Goal: Answer question/provide support: Answer question/provide support

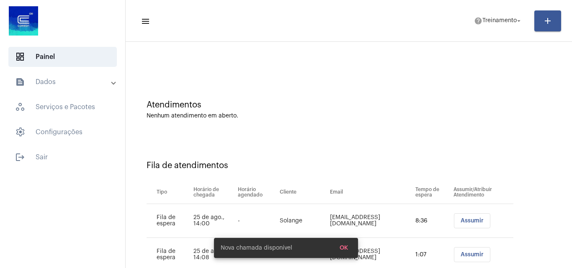
scroll to position [45, 0]
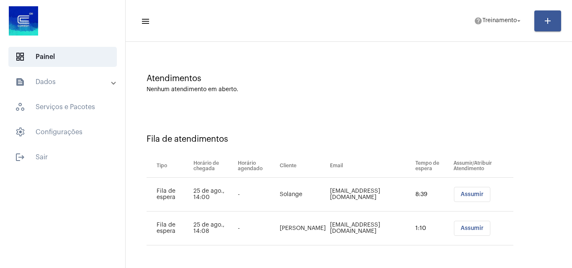
click at [463, 194] on span "Assumir" at bounding box center [471, 195] width 23 height 6
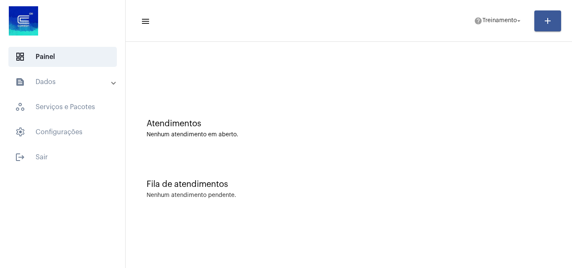
scroll to position [0, 0]
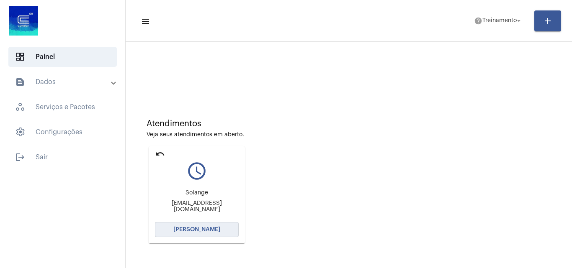
click at [216, 231] on span "[PERSON_NAME]" at bounding box center [196, 230] width 47 height 6
click at [160, 152] on mat-icon "undo" at bounding box center [160, 154] width 10 height 10
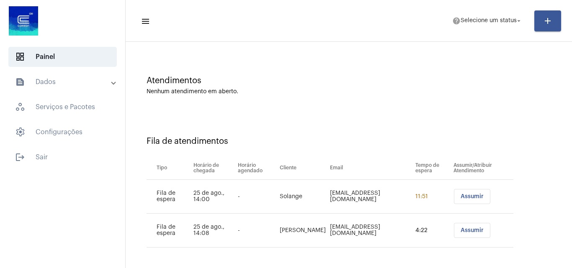
scroll to position [45, 0]
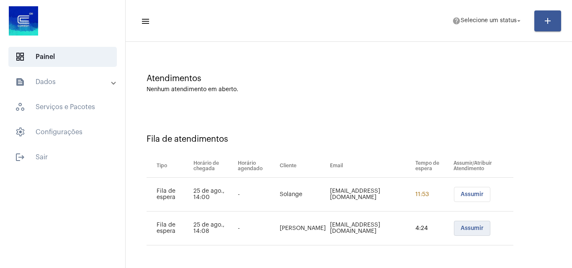
click at [463, 229] on span "Assumir" at bounding box center [471, 229] width 23 height 6
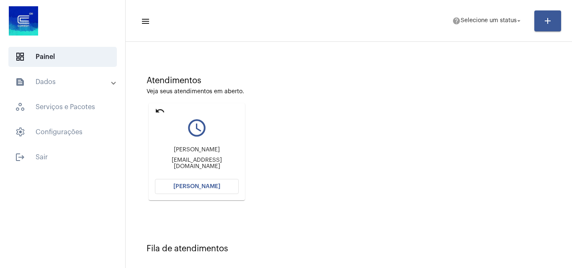
scroll to position [35, 0]
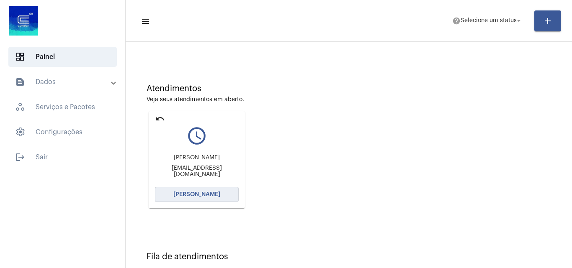
click at [198, 195] on span "[PERSON_NAME]" at bounding box center [196, 195] width 47 height 6
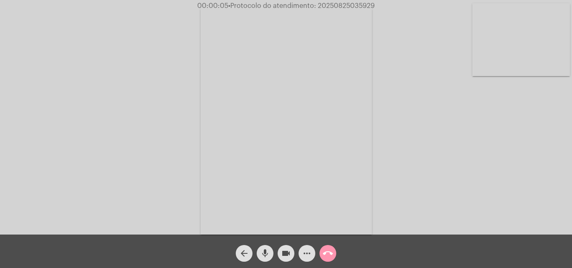
click at [261, 256] on mat-icon "mic" at bounding box center [265, 254] width 10 height 10
click at [266, 247] on span "mic_off" at bounding box center [265, 253] width 10 height 17
click at [267, 247] on span "mic" at bounding box center [265, 253] width 10 height 17
click at [247, 256] on mat-icon "arrow_back" at bounding box center [244, 254] width 10 height 10
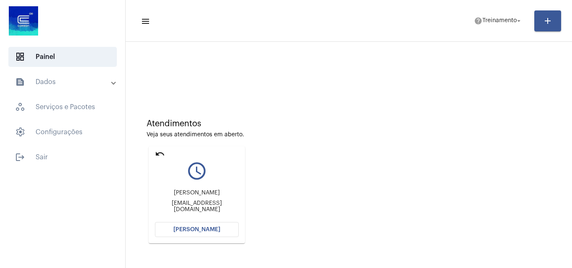
click at [161, 154] on mat-icon "undo" at bounding box center [160, 154] width 10 height 10
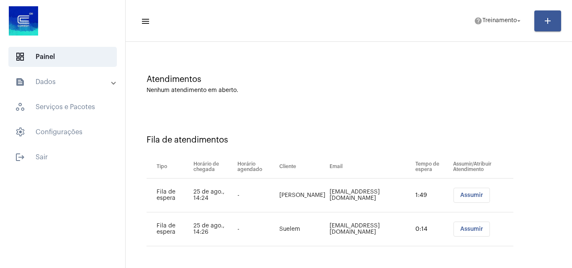
scroll to position [45, 0]
click at [465, 197] on span "Assumir" at bounding box center [471, 195] width 23 height 6
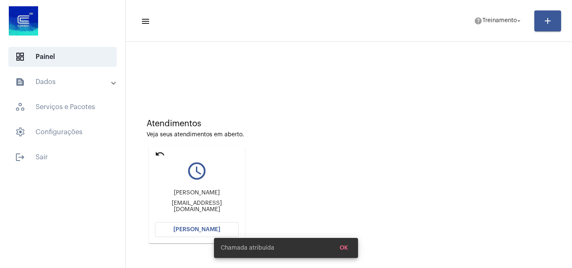
scroll to position [42, 0]
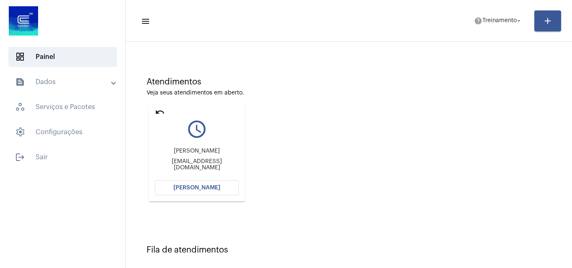
click at [206, 181] on button "[PERSON_NAME]" at bounding box center [197, 187] width 84 height 15
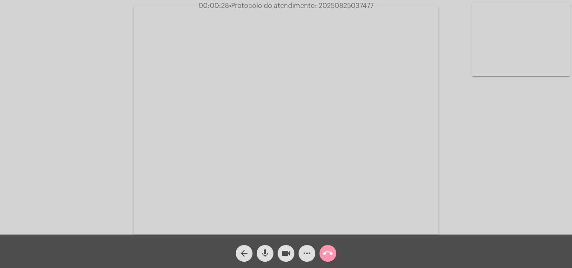
click at [264, 253] on mat-icon "mic" at bounding box center [265, 254] width 10 height 10
click at [261, 251] on mat-icon "mic_off" at bounding box center [265, 254] width 10 height 10
click at [266, 251] on mat-icon "mic" at bounding box center [265, 254] width 10 height 10
click at [267, 247] on span "mic_off" at bounding box center [265, 253] width 10 height 17
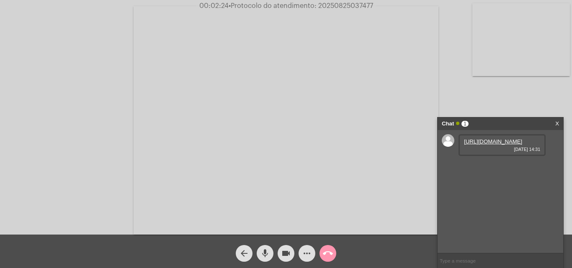
click at [480, 145] on link "https://neft-transfer-bucket.s3.amazonaws.com/temp-58e47a7c-a66f-18d3-140c-0e51…" at bounding box center [493, 142] width 58 height 6
click at [266, 248] on span "mic" at bounding box center [265, 253] width 10 height 17
click at [262, 255] on mat-icon "mic_off" at bounding box center [265, 254] width 10 height 10
click at [262, 255] on mat-icon "mic" at bounding box center [265, 254] width 10 height 10
click at [495, 169] on link "https://neft-transfer-bucket.s3.amazonaws.com/temp-28dbcda0-1432-de18-b20e-1b1f…" at bounding box center [493, 165] width 58 height 6
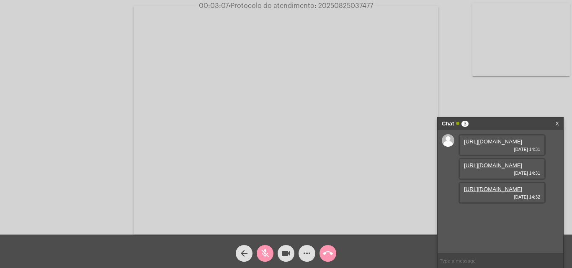
click at [491, 193] on link "https://neft-transfer-bucket.s3.amazonaws.com/temp-f942a89d-b7fb-ab67-66fb-3574…" at bounding box center [493, 189] width 58 height 6
click at [267, 255] on mat-icon "mic_off" at bounding box center [265, 254] width 10 height 10
click at [520, 77] on div "Acessando Câmera e Microfone..." at bounding box center [286, 119] width 570 height 235
click at [475, 96] on div "Acessando Câmera e Microfone..." at bounding box center [286, 119] width 570 height 235
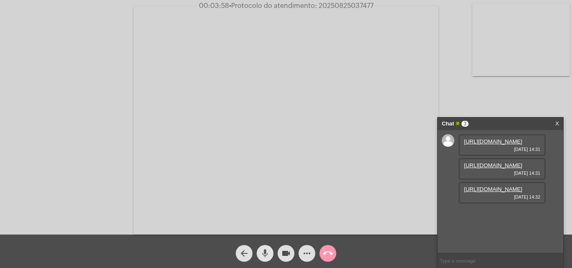
click at [270, 252] on mat-icon "mic" at bounding box center [265, 254] width 10 height 10
click at [271, 260] on button "mic_off" at bounding box center [265, 253] width 17 height 17
click at [266, 255] on mat-icon "mic" at bounding box center [265, 254] width 10 height 10
click at [266, 255] on mat-icon "mic_off" at bounding box center [265, 254] width 10 height 10
click at [266, 253] on mat-icon "mic" at bounding box center [265, 254] width 10 height 10
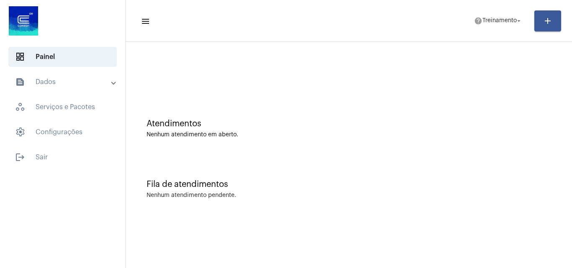
click at [42, 82] on mat-panel-title "text_snippet_outlined Dados" at bounding box center [63, 82] width 97 height 10
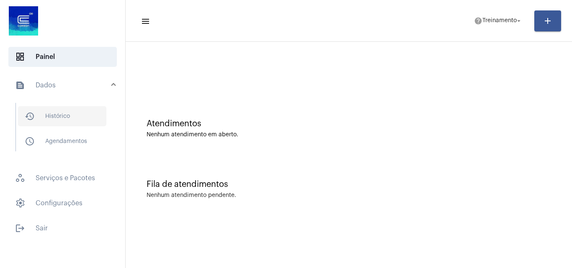
click at [54, 111] on span "history_outlined Histórico" at bounding box center [62, 116] width 88 height 20
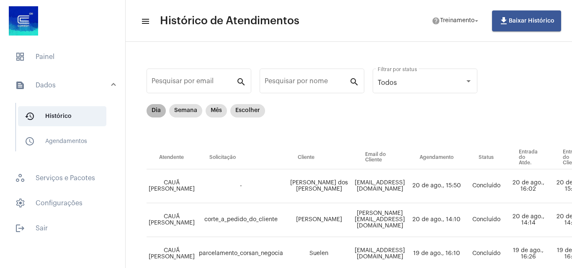
click at [160, 116] on mat-chip "Dia" at bounding box center [156, 110] width 19 height 13
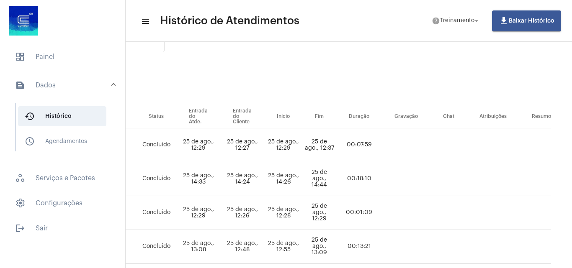
scroll to position [0, 349]
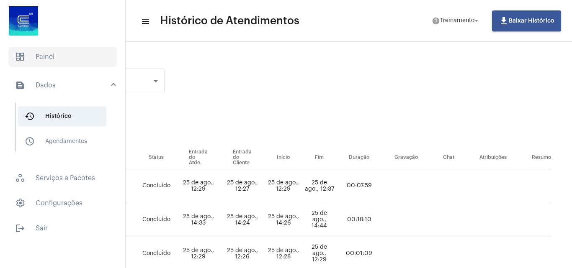
click at [50, 61] on span "dashboard Painel" at bounding box center [62, 57] width 108 height 20
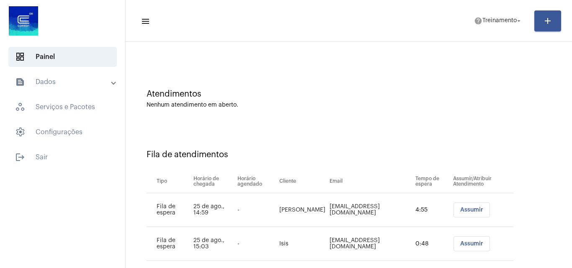
scroll to position [45, 0]
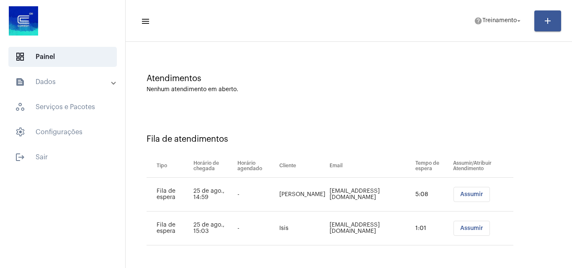
click at [453, 195] on button "Assumir" at bounding box center [471, 194] width 36 height 15
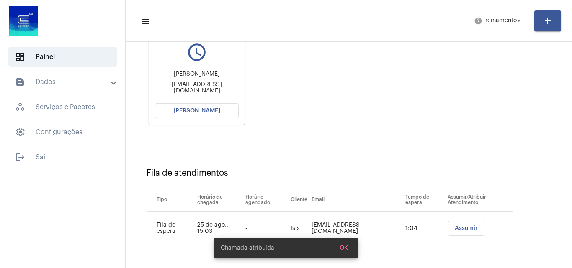
scroll to position [0, 0]
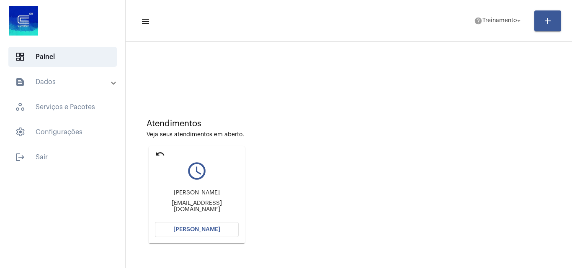
click at [201, 227] on span "[PERSON_NAME]" at bounding box center [196, 230] width 47 height 6
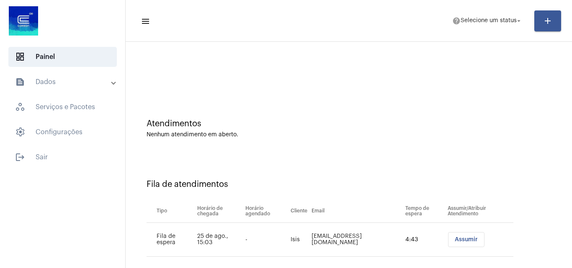
scroll to position [11, 0]
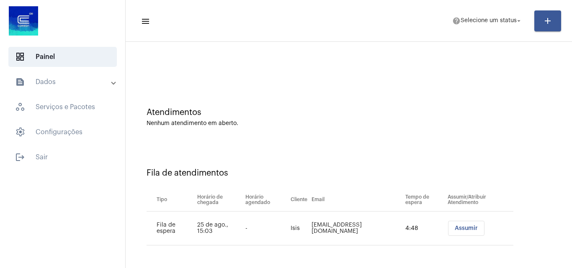
click at [455, 231] on span "Assumir" at bounding box center [466, 229] width 23 height 6
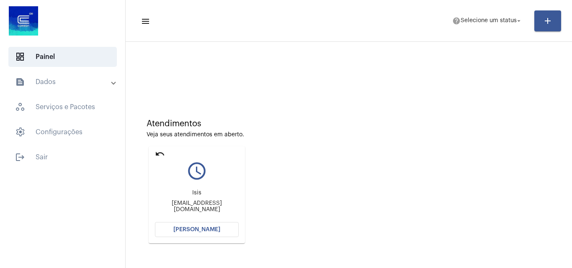
click at [192, 224] on button "[PERSON_NAME]" at bounding box center [197, 229] width 84 height 15
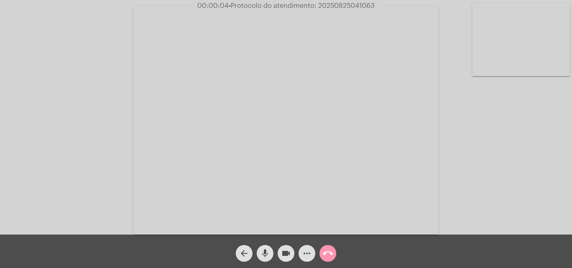
click at [262, 251] on mat-icon "mic" at bounding box center [265, 254] width 10 height 10
click at [494, 177] on div "Acessando Câmera e Microfone..." at bounding box center [286, 119] width 570 height 235
click at [269, 252] on mat-icon "mic_off" at bounding box center [265, 254] width 10 height 10
click at [267, 247] on span "mic" at bounding box center [265, 253] width 10 height 17
click at [260, 257] on mat-icon "mic_off" at bounding box center [265, 254] width 10 height 10
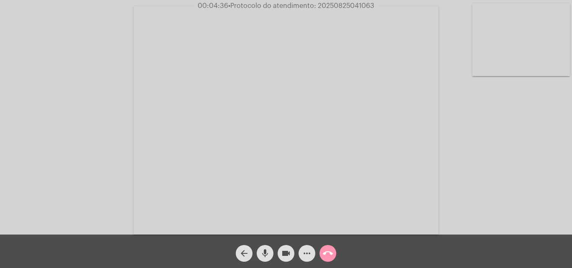
click at [309, 252] on mat-icon "more_horiz" at bounding box center [307, 254] width 10 height 10
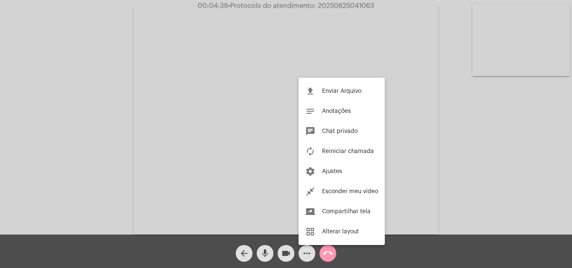
click at [106, 99] on div at bounding box center [286, 134] width 572 height 268
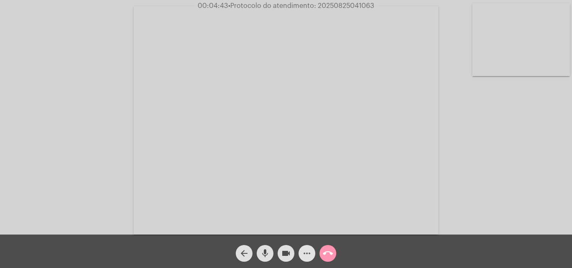
click at [308, 251] on mat-icon "more_horiz" at bounding box center [307, 254] width 10 height 10
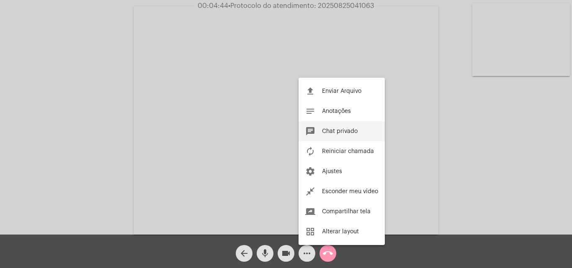
click at [321, 131] on button "chat Chat privado" at bounding box center [341, 131] width 86 height 20
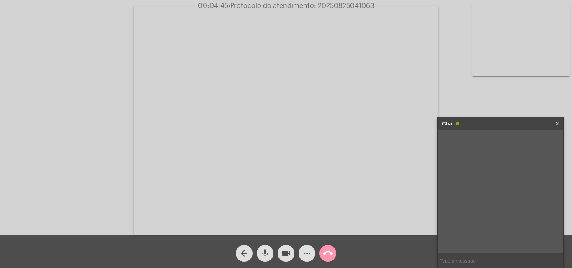
click at [478, 262] on input "text" at bounding box center [500, 261] width 126 height 15
click at [302, 256] on mat-icon "more_horiz" at bounding box center [307, 254] width 10 height 10
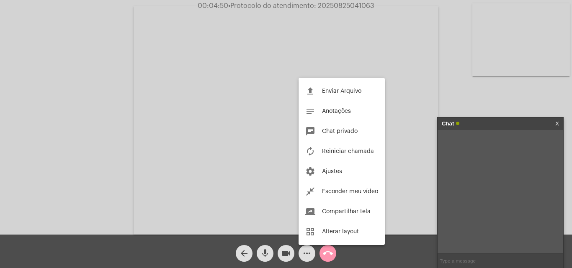
click at [460, 258] on div at bounding box center [286, 134] width 572 height 268
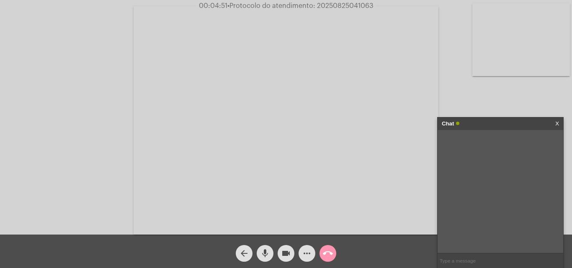
click at [463, 258] on input "text" at bounding box center [500, 261] width 126 height 15
click at [260, 256] on button "mic" at bounding box center [265, 253] width 17 height 17
click at [263, 250] on mat-icon "mic_off" at bounding box center [265, 254] width 10 height 10
click at [263, 254] on mat-icon "mic" at bounding box center [265, 254] width 10 height 10
click at [290, 253] on mat-icon "videocam" at bounding box center [286, 254] width 10 height 10
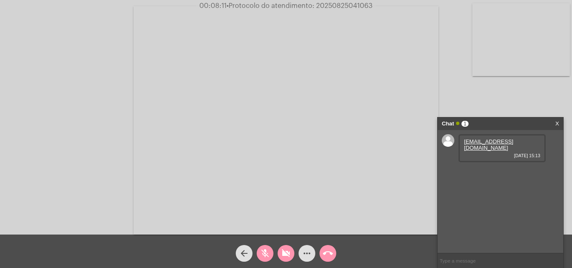
click at [263, 252] on mat-icon "mic_off" at bounding box center [265, 254] width 10 height 10
click at [264, 252] on mat-icon "mic" at bounding box center [265, 254] width 10 height 10
click at [262, 252] on mat-icon "mic_off" at bounding box center [265, 254] width 10 height 10
click at [284, 252] on mat-icon "videocam_off" at bounding box center [286, 254] width 10 height 10
click at [330, 5] on span "• Protocolo do atendimento: 20250825041063" at bounding box center [299, 6] width 146 height 7
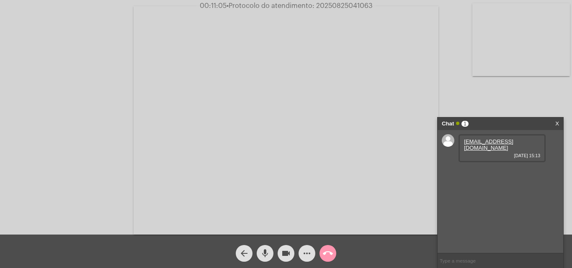
click at [330, 5] on span "• Protocolo do atendimento: 20250825041063" at bounding box center [299, 6] width 146 height 7
copy span "20250825041063"
click at [265, 249] on mat-icon "mic" at bounding box center [265, 254] width 10 height 10
click at [264, 249] on mat-icon "mic_off" at bounding box center [265, 254] width 10 height 10
copy span "20250825041063"
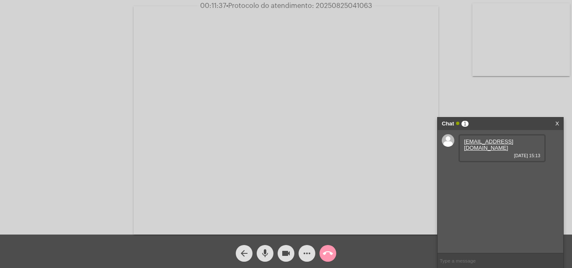
paste input "20250825041063"
type input "20250825041063"
click at [328, 254] on mat-icon "call_end" at bounding box center [328, 254] width 10 height 10
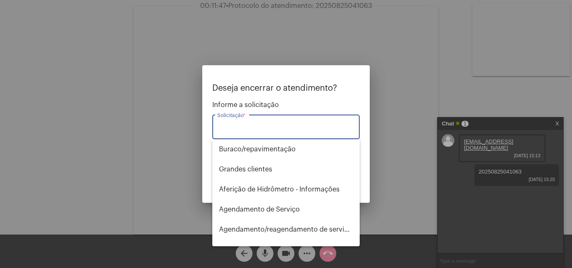
type input "l"
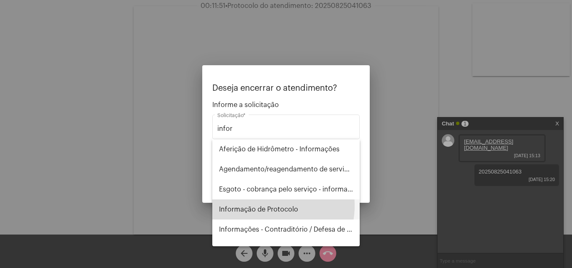
click at [268, 206] on span "Informação de Protocolo" at bounding box center [286, 210] width 134 height 20
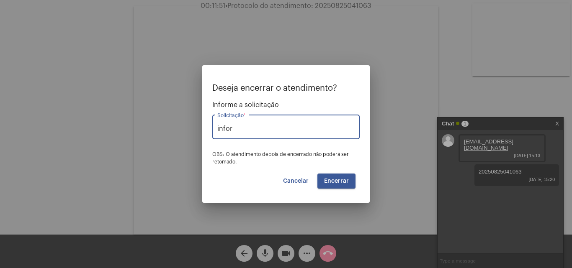
type input "Informação de Protocolo"
click at [345, 178] on span "Encerrar" at bounding box center [336, 181] width 25 height 6
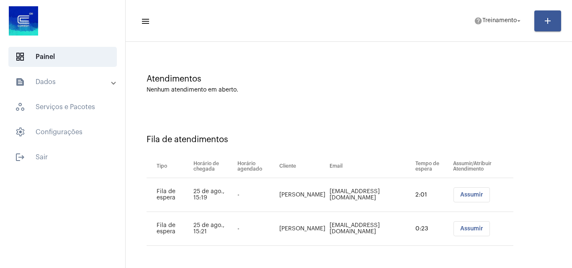
scroll to position [45, 0]
click at [463, 195] on span "Assumir" at bounding box center [471, 195] width 23 height 6
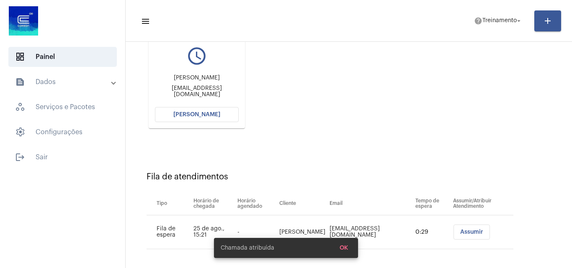
scroll to position [119, 0]
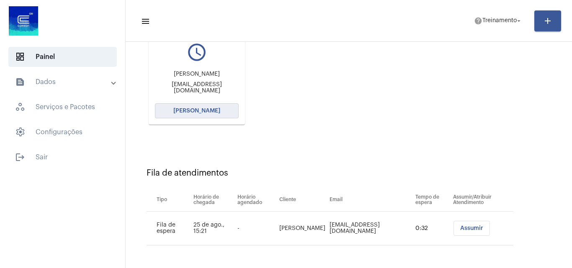
click at [218, 112] on span "[PERSON_NAME]" at bounding box center [196, 111] width 47 height 6
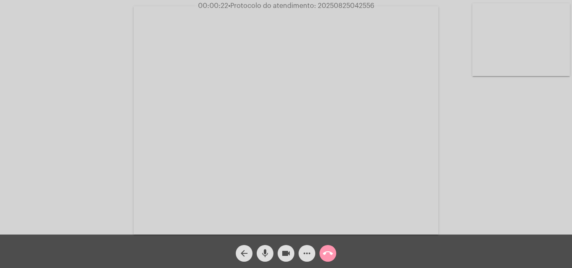
click at [269, 256] on mat-icon "mic" at bounding box center [265, 254] width 10 height 10
click at [265, 256] on mat-icon "mic_off" at bounding box center [265, 254] width 10 height 10
click at [264, 250] on mat-icon "mic" at bounding box center [265, 254] width 10 height 10
click at [268, 248] on span "mic_off" at bounding box center [265, 253] width 10 height 17
click at [265, 249] on mat-icon "mic" at bounding box center [265, 254] width 10 height 10
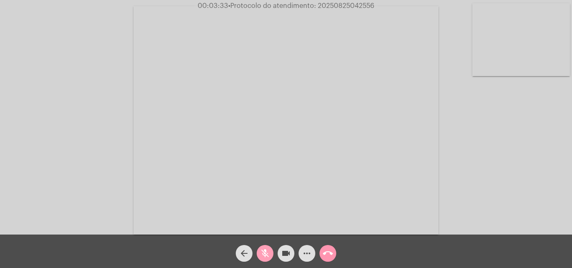
click at [263, 247] on span "mic_off" at bounding box center [265, 253] width 10 height 17
click at [267, 247] on span "mic" at bounding box center [265, 253] width 10 height 17
click at [262, 252] on mat-icon "mic_off" at bounding box center [265, 254] width 10 height 10
click at [265, 252] on mat-icon "mic" at bounding box center [265, 254] width 10 height 10
click at [264, 255] on mat-icon "mic_off" at bounding box center [265, 254] width 10 height 10
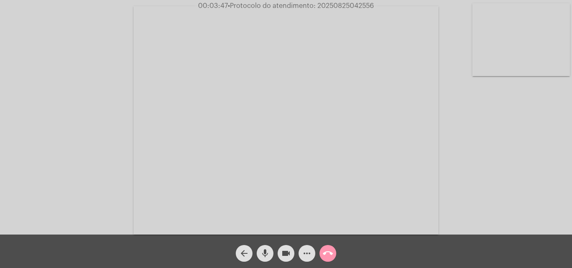
click at [307, 248] on span "more_horiz" at bounding box center [307, 253] width 10 height 17
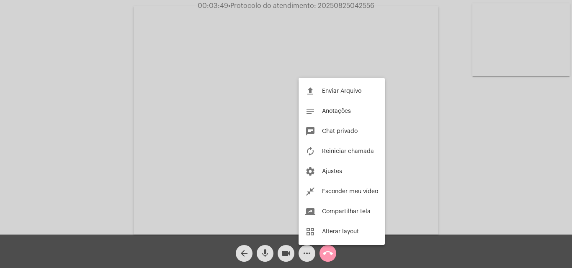
click at [74, 96] on div at bounding box center [286, 134] width 572 height 268
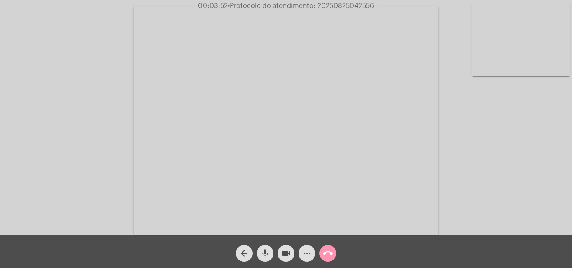
click at [267, 252] on mat-icon "mic" at bounding box center [265, 254] width 10 height 10
click at [264, 250] on mat-icon "mic_off" at bounding box center [265, 254] width 10 height 10
click at [309, 255] on mat-icon "more_horiz" at bounding box center [307, 254] width 10 height 10
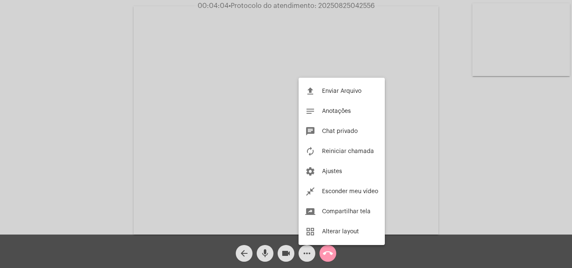
click at [118, 108] on div at bounding box center [286, 134] width 572 height 268
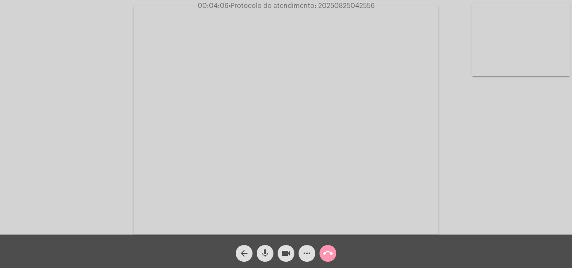
click at [266, 248] on span "mic" at bounding box center [265, 253] width 10 height 17
click at [265, 248] on span "mic_off" at bounding box center [265, 253] width 10 height 17
click at [265, 245] on div "mic" at bounding box center [265, 251] width 21 height 21
click at [265, 254] on mat-icon "mic_off" at bounding box center [265, 254] width 10 height 10
click at [266, 251] on mat-icon "mic" at bounding box center [265, 254] width 10 height 10
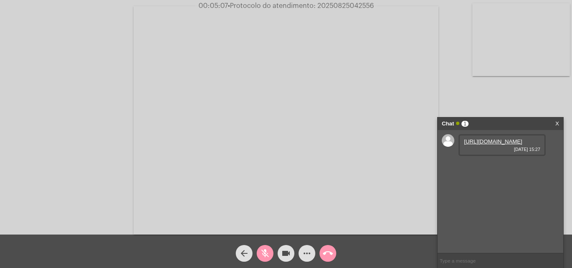
drag, startPoint x: 260, startPoint y: 249, endPoint x: 328, endPoint y: 213, distance: 77.0
click at [260, 249] on mat-icon "mic_off" at bounding box center [265, 254] width 10 height 10
click at [491, 145] on link "https://neft-transfer-bucket.s3.amazonaws.com/temp-b81bad12-7250-e2ae-ad2c-f5f1…" at bounding box center [493, 142] width 58 height 6
click at [498, 99] on div "Acessando Câmera e Microfone..." at bounding box center [286, 119] width 570 height 235
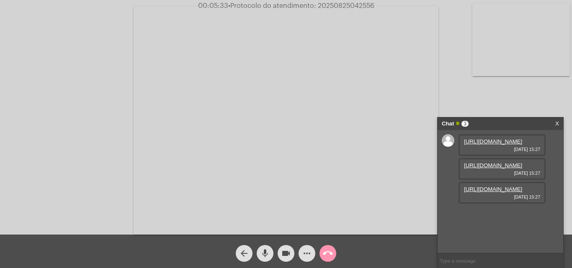
click at [489, 169] on link "https://neft-transfer-bucket.s3.amazonaws.com/temp-235d90ff-8e69-611d-4aa3-ce84…" at bounding box center [493, 165] width 58 height 6
click at [26, 91] on div "Acessando Câmera e Microfone..." at bounding box center [286, 119] width 570 height 235
click at [502, 193] on link "https://neft-transfer-bucket.s3.amazonaws.com/temp-e178c269-c63f-e3d7-640c-4f04…" at bounding box center [493, 189] width 58 height 6
click at [48, 112] on div "Acessando Câmera e Microfone..." at bounding box center [286, 119] width 570 height 235
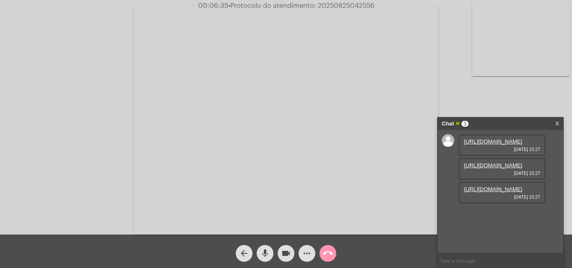
click at [306, 255] on mat-icon "more_horiz" at bounding box center [307, 254] width 10 height 10
click at [306, 253] on mat-icon "more_horiz" at bounding box center [307, 254] width 10 height 10
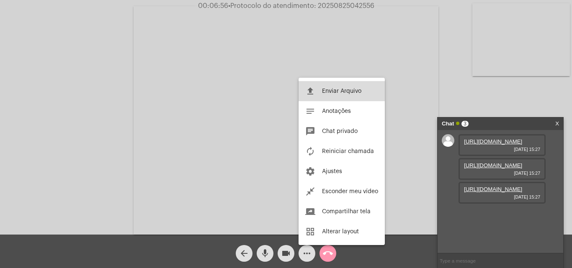
click at [318, 87] on button "file_upload Enviar Arquivo" at bounding box center [341, 91] width 86 height 20
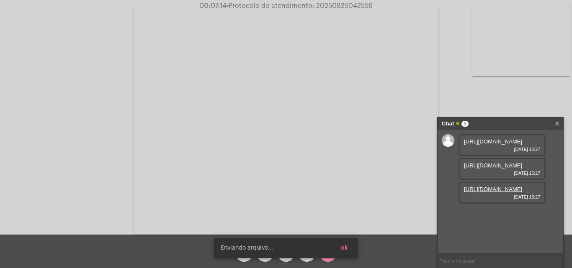
click at [346, 249] on span "ok" at bounding box center [344, 248] width 7 height 6
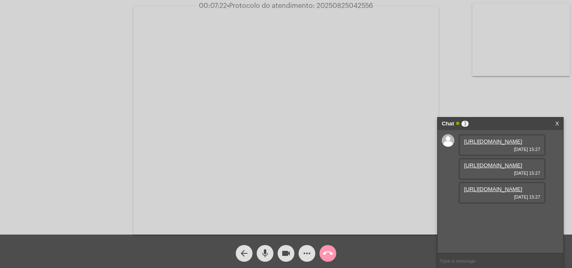
scroll to position [7, 0]
click at [302, 252] on mat-icon "more_horiz" at bounding box center [307, 254] width 10 height 10
click at [304, 253] on mat-icon "more_horiz" at bounding box center [307, 254] width 10 height 10
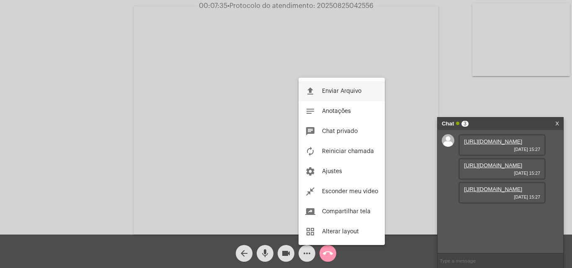
click at [328, 90] on span "Enviar Arquivo" at bounding box center [341, 91] width 39 height 6
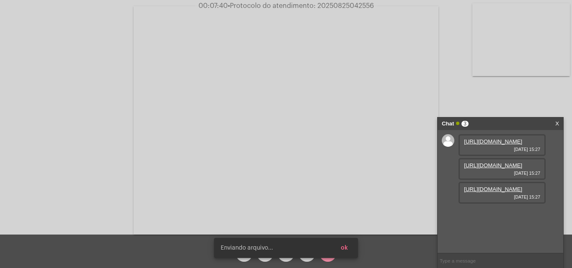
click at [348, 249] on button "ok" at bounding box center [344, 248] width 21 height 15
click at [352, 250] on button "ok" at bounding box center [344, 248] width 21 height 15
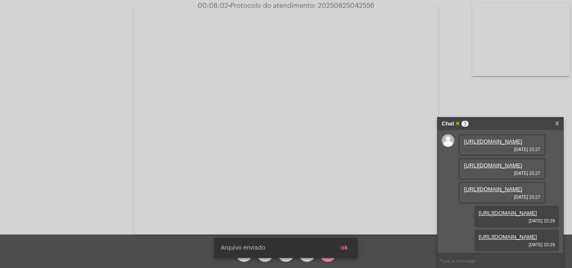
scroll to position [93, 0]
click at [350, 249] on button "ok" at bounding box center [344, 248] width 21 height 15
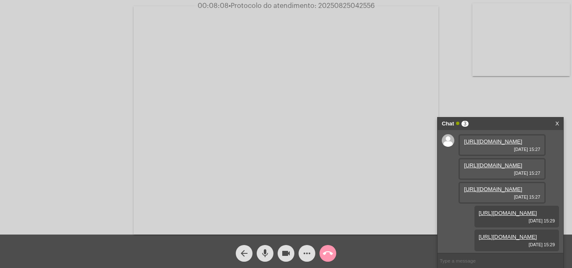
scroll to position [66, 0]
click at [482, 262] on input "text" at bounding box center [500, 261] width 126 height 15
click at [266, 251] on mat-icon "mic" at bounding box center [265, 254] width 10 height 10
click at [267, 253] on mat-icon "mic_off" at bounding box center [265, 254] width 10 height 10
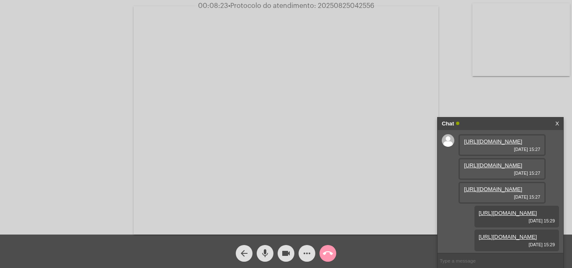
click at [265, 250] on mat-icon "mic" at bounding box center [265, 254] width 10 height 10
drag, startPoint x: 270, startPoint y: 249, endPoint x: 280, endPoint y: 239, distance: 14.2
click at [270, 249] on mat-icon "mic_off" at bounding box center [265, 254] width 10 height 10
click at [268, 249] on mat-icon "mic" at bounding box center [265, 254] width 10 height 10
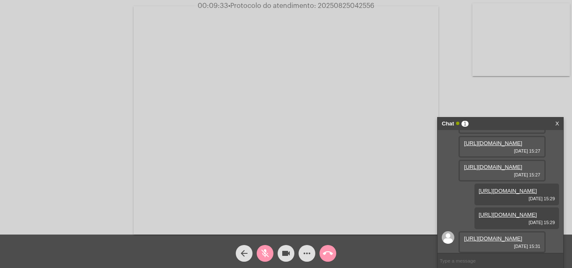
scroll to position [135, 0]
click at [264, 255] on mat-icon "mic_off" at bounding box center [265, 254] width 10 height 10
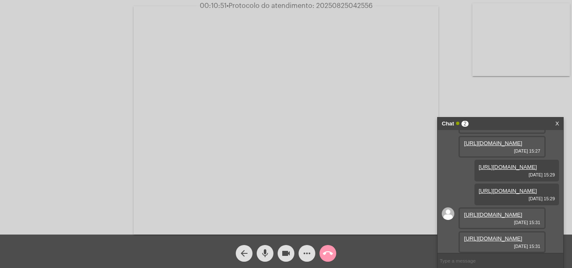
scroll to position [40, 0]
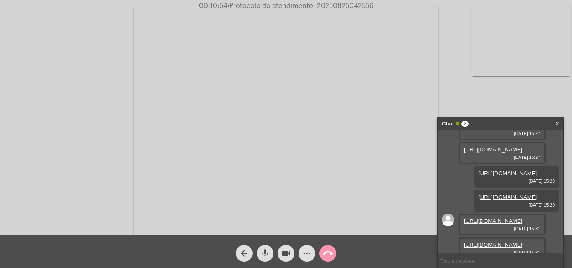
click at [481, 218] on link "https://neft-transfer-bucket.s3.amazonaws.com/temp-7e32a7e4-780c-6830-5e9c-f640…" at bounding box center [493, 221] width 58 height 6
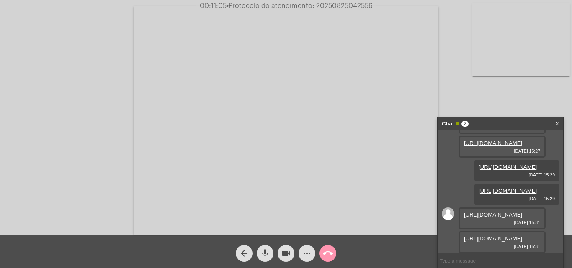
click at [503, 236] on link "https://neft-transfer-bucket.s3.amazonaws.com/temp-f63194c1-855a-c028-1039-7785…" at bounding box center [493, 239] width 58 height 6
click at [265, 251] on mat-icon "mic" at bounding box center [265, 254] width 10 height 10
click at [265, 254] on mat-icon "mic_off" at bounding box center [265, 254] width 10 height 10
click at [265, 248] on span "mic" at bounding box center [265, 253] width 10 height 17
click at [262, 251] on mat-icon "mic_off" at bounding box center [265, 254] width 10 height 10
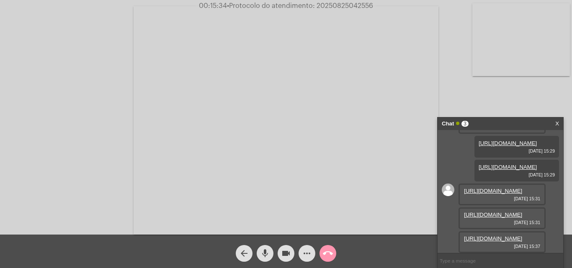
scroll to position [211, 0]
click at [491, 236] on link "https://neft-transfer-bucket.s3.amazonaws.com/temp-4e3414d3-1c29-9013-fefb-bed9…" at bounding box center [493, 239] width 58 height 6
click at [265, 250] on mat-icon "mic" at bounding box center [265, 254] width 10 height 10
click at [256, 249] on div "mic_off" at bounding box center [265, 251] width 21 height 21
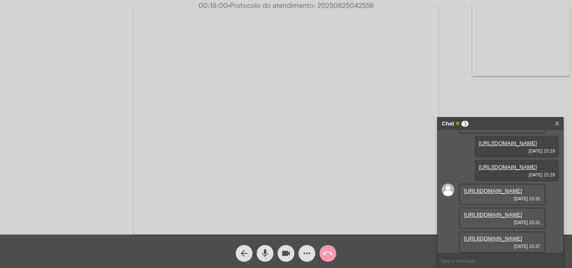
click at [266, 253] on mat-icon "mic" at bounding box center [265, 254] width 10 height 10
click at [263, 248] on span "mic_off" at bounding box center [265, 253] width 10 height 17
click at [304, 254] on mat-icon "more_horiz" at bounding box center [307, 254] width 10 height 10
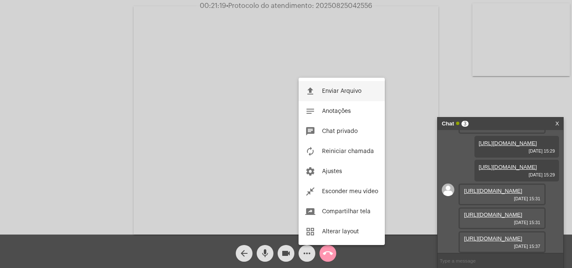
drag, startPoint x: 304, startPoint y: 254, endPoint x: 332, endPoint y: 90, distance: 166.1
click at [332, 90] on span "Enviar Arquivo" at bounding box center [341, 91] width 39 height 6
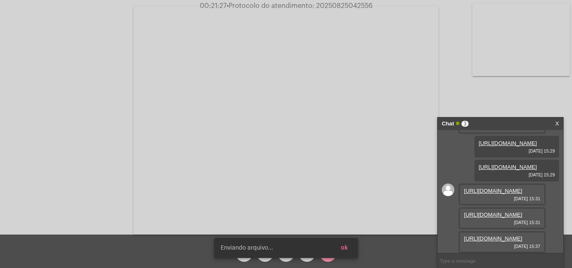
click at [350, 250] on button "ok" at bounding box center [344, 248] width 21 height 15
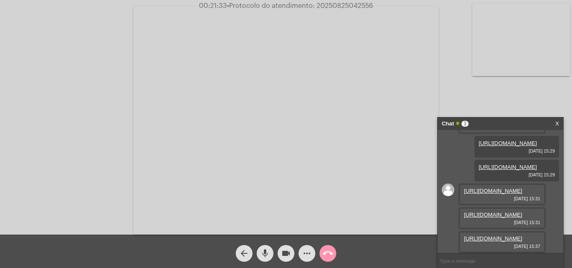
scroll to position [174, 0]
click at [301, 254] on button "more_horiz" at bounding box center [306, 253] width 17 height 17
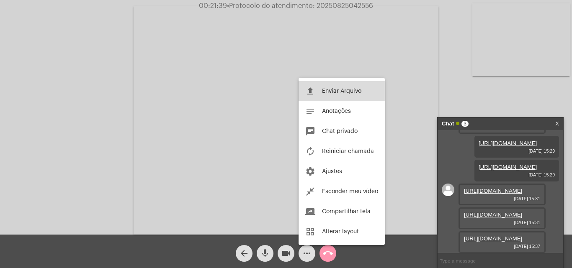
click at [328, 88] on span "Enviar Arquivo" at bounding box center [341, 91] width 39 height 6
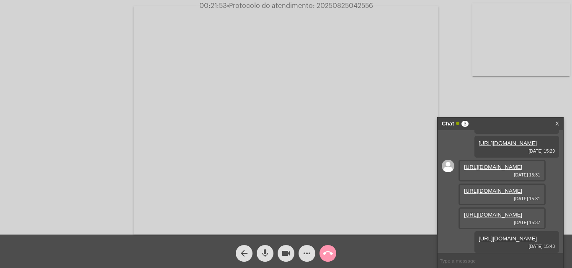
scroll to position [263, 0]
click at [485, 260] on input "text" at bounding box center [500, 261] width 126 height 15
paste input "9 Dias, 8 Horas e 16 Minutos até o vencimento!"
type input "9 Dias, 8 Horas e 16 Minutos até o vencimento!"
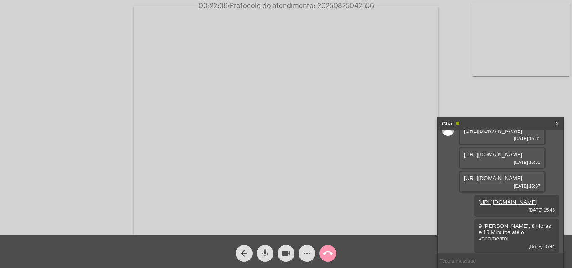
click at [330, 4] on span "• Protocolo do atendimento: 20250825042556" at bounding box center [301, 6] width 146 height 7
copy span "20250825042556"
click at [325, 252] on mat-icon "call_end" at bounding box center [328, 254] width 10 height 10
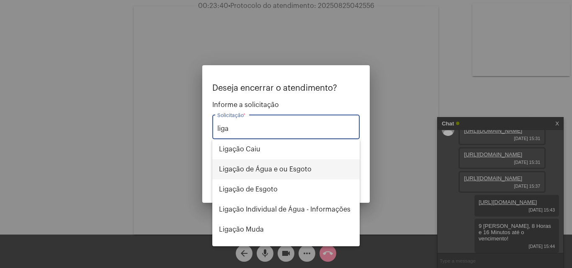
click at [311, 173] on span "Ligação de Água e ou Esgoto" at bounding box center [286, 169] width 134 height 20
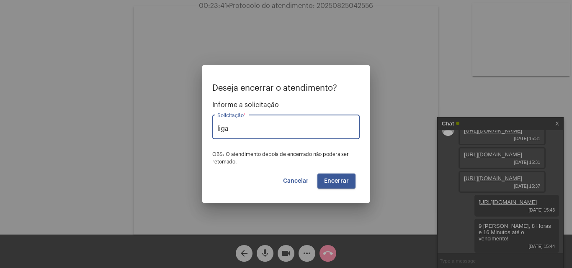
type input "Ligação de Água e ou Esgoto"
click at [327, 181] on span "Encerrar" at bounding box center [336, 181] width 25 height 6
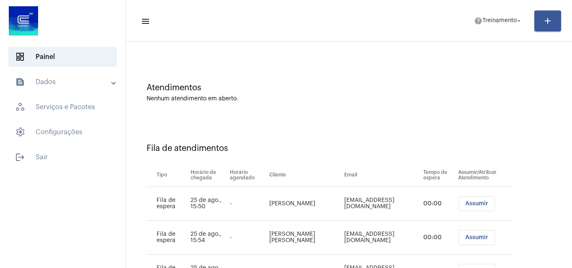
scroll to position [79, 0]
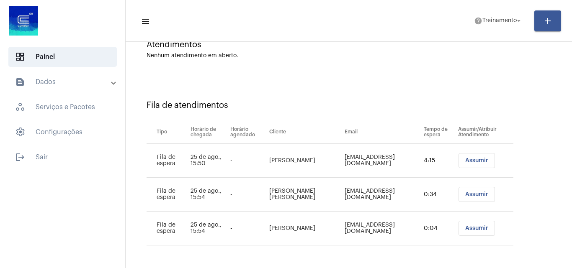
click at [465, 160] on span "Assumir" at bounding box center [476, 161] width 23 height 6
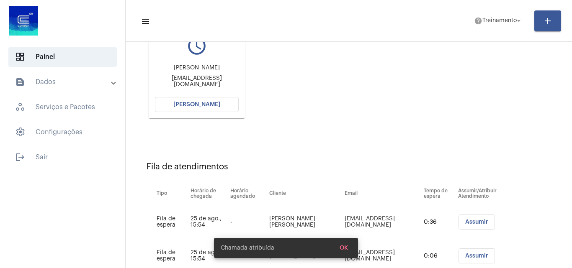
scroll to position [126, 0]
click at [193, 108] on button "[PERSON_NAME]" at bounding box center [197, 104] width 84 height 15
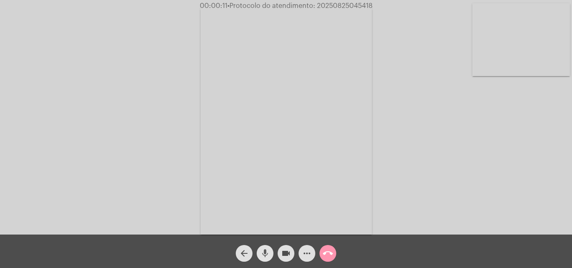
click at [265, 248] on span "mic" at bounding box center [265, 253] width 10 height 17
click at [264, 249] on mat-icon "mic_off" at bounding box center [265, 254] width 10 height 10
click at [260, 254] on mat-icon "mic" at bounding box center [265, 254] width 10 height 10
click at [285, 253] on mat-icon "videocam" at bounding box center [286, 254] width 10 height 10
click at [285, 252] on mat-icon "videocam_off" at bounding box center [286, 254] width 10 height 10
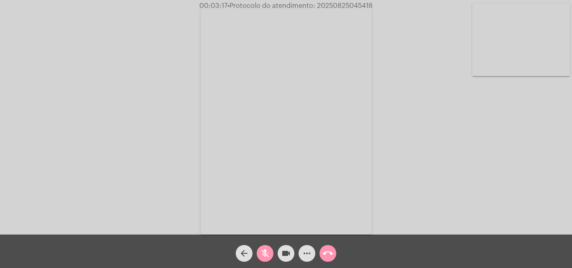
click at [265, 255] on mat-icon "mic_off" at bounding box center [265, 254] width 10 height 10
click at [309, 251] on mat-icon "more_horiz" at bounding box center [307, 254] width 10 height 10
click at [268, 254] on mat-icon "mic" at bounding box center [265, 254] width 10 height 10
click at [263, 254] on mat-icon "mic_off" at bounding box center [265, 254] width 10 height 10
click at [266, 250] on mat-icon "mic" at bounding box center [265, 254] width 10 height 10
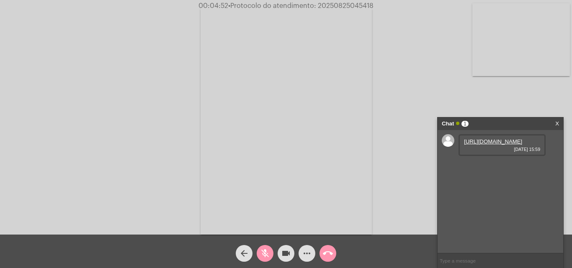
click at [263, 248] on span "mic_off" at bounding box center [265, 253] width 10 height 17
click at [493, 145] on link "https://neft-transfer-bucket.s3.amazonaws.com/temp-709c2705-afc7-7a76-9c65-5c12…" at bounding box center [493, 142] width 58 height 6
click at [160, 24] on div "Acessando Câmera e Microfone..." at bounding box center [286, 119] width 570 height 235
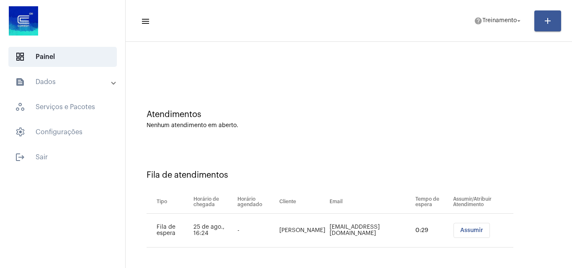
scroll to position [11, 0]
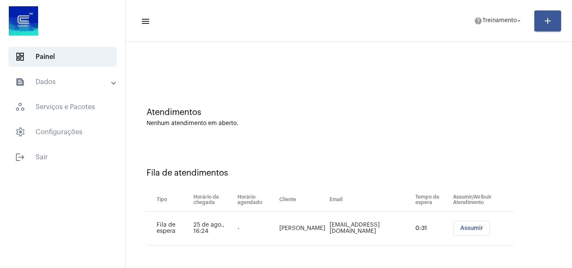
drag, startPoint x: 460, startPoint y: 226, endPoint x: 455, endPoint y: 225, distance: 5.5
click at [455, 225] on button "Assumir" at bounding box center [471, 228] width 36 height 15
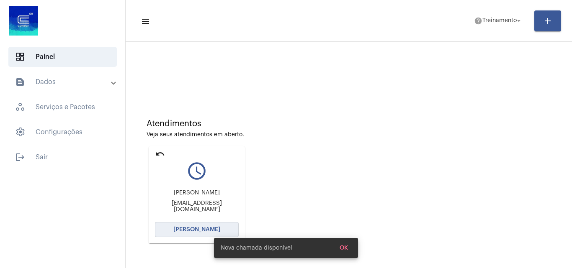
click at [187, 228] on span "[PERSON_NAME]" at bounding box center [196, 230] width 47 height 6
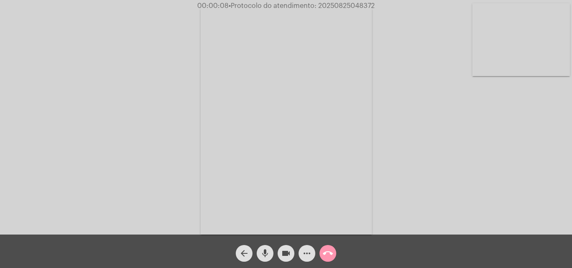
click at [267, 251] on mat-icon "mic" at bounding box center [265, 254] width 10 height 10
click at [265, 251] on mat-icon "mic_off" at bounding box center [265, 254] width 10 height 10
click at [267, 251] on mat-icon "mic" at bounding box center [265, 254] width 10 height 10
click at [270, 252] on mat-icon "mic_off" at bounding box center [265, 254] width 10 height 10
click at [312, 252] on button "more_horiz" at bounding box center [306, 253] width 17 height 17
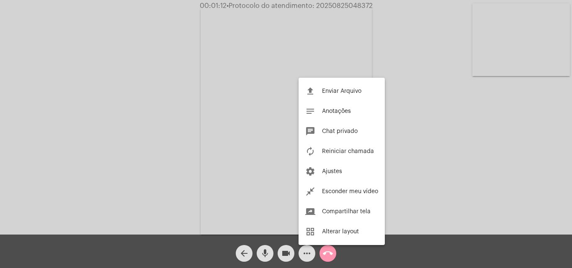
click at [136, 105] on div at bounding box center [286, 134] width 572 height 268
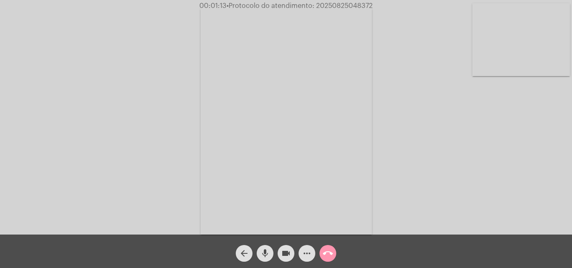
click at [264, 253] on mat-icon "mic" at bounding box center [265, 254] width 10 height 10
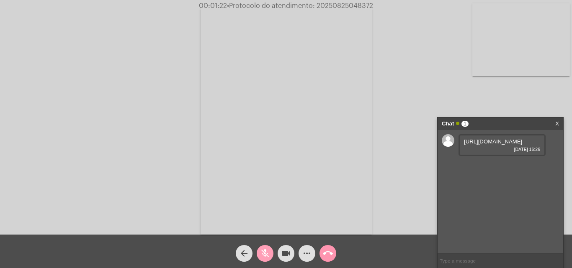
click at [260, 253] on mat-icon "mic_off" at bounding box center [265, 254] width 10 height 10
click at [476, 145] on link "https://neft-transfer-bucket.s3.amazonaws.com/temp-623b898b-917a-c24e-e3cf-ad13…" at bounding box center [493, 142] width 58 height 6
click at [483, 169] on link "https://neft-transfer-bucket.s3.amazonaws.com/temp-3213bbb1-bfc4-65e5-d8ab-cb33…" at bounding box center [493, 165] width 58 height 6
click at [88, 79] on div "Acessando Câmera e Microfone..." at bounding box center [286, 119] width 570 height 235
drag, startPoint x: 263, startPoint y: 254, endPoint x: 262, endPoint y: 211, distance: 43.1
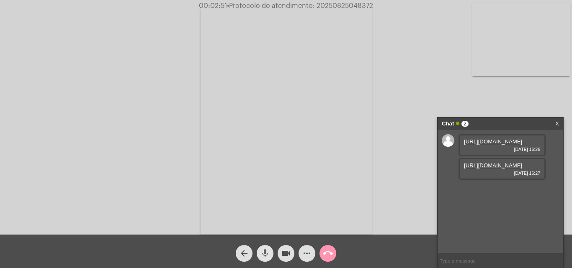
click at [263, 254] on mat-icon "mic" at bounding box center [265, 254] width 10 height 10
click at [260, 254] on mat-icon "mic_off" at bounding box center [265, 254] width 10 height 10
click at [266, 249] on mat-icon "mic" at bounding box center [265, 254] width 10 height 10
click at [267, 252] on mat-icon "mic_off" at bounding box center [265, 254] width 10 height 10
click at [265, 254] on mat-icon "mic" at bounding box center [265, 254] width 10 height 10
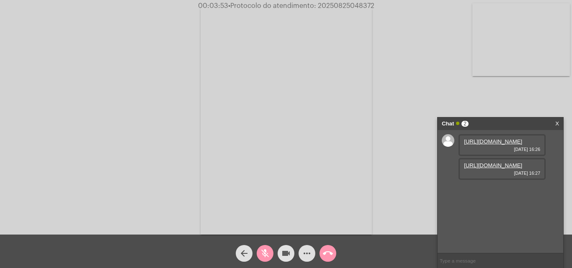
click at [279, 253] on button "videocam" at bounding box center [286, 253] width 17 height 17
click at [267, 257] on mat-icon "mic_off" at bounding box center [265, 254] width 10 height 10
click at [291, 253] on mat-icon "videocam_off" at bounding box center [286, 254] width 10 height 10
click at [556, 122] on link "X" at bounding box center [557, 124] width 4 height 13
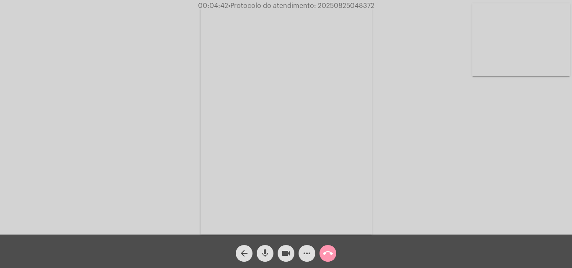
click at [334, 4] on span "• Protocolo do atendimento: 20250825048372" at bounding box center [301, 6] width 146 height 7
copy span "20250825048372"
click at [327, 251] on mat-icon "call_end" at bounding box center [328, 254] width 10 height 10
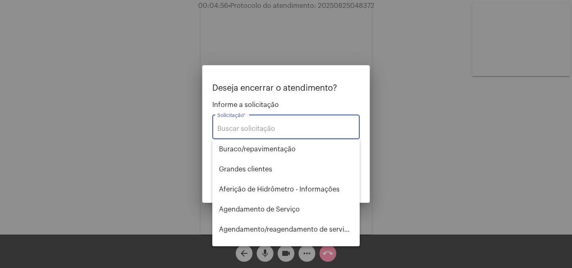
click at [257, 131] on input "Solicitação *" at bounding box center [285, 129] width 137 height 8
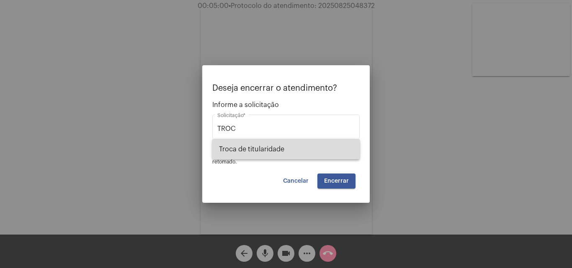
click at [258, 147] on span "Troca de titularidade" at bounding box center [286, 149] width 134 height 20
type input "Troca de titularidade"
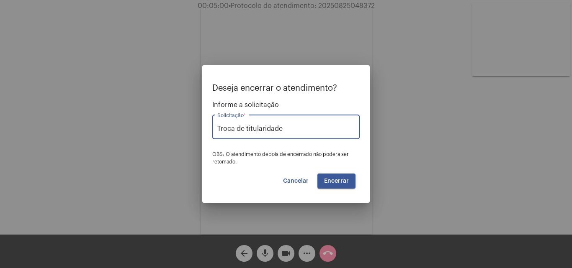
click at [332, 177] on button "Encerrar" at bounding box center [336, 181] width 38 height 15
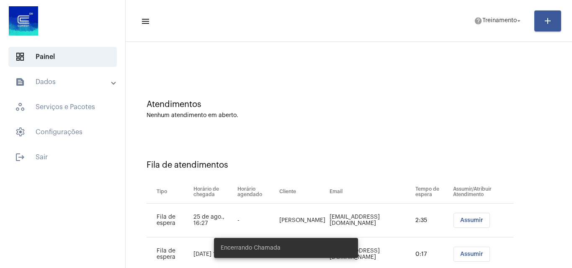
scroll to position [45, 0]
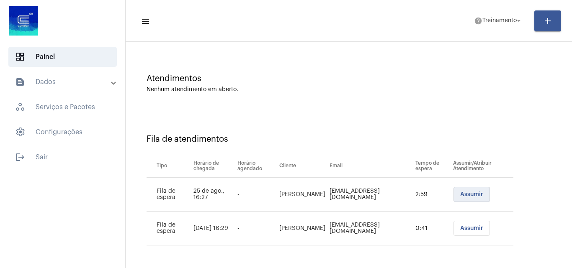
click at [460, 192] on span "Assumir" at bounding box center [471, 195] width 23 height 6
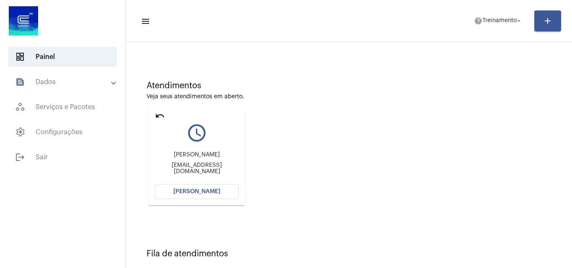
scroll to position [35, 0]
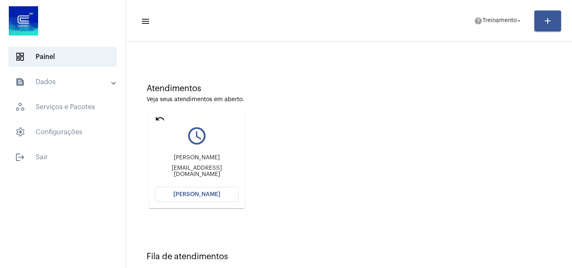
click at [200, 191] on button "[PERSON_NAME]" at bounding box center [197, 194] width 84 height 15
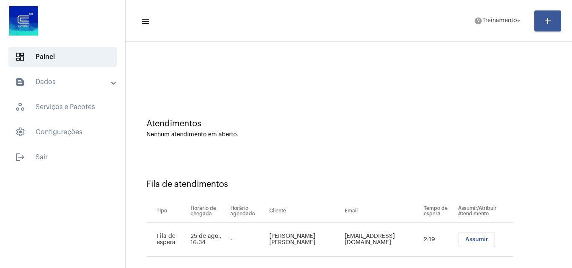
drag, startPoint x: 463, startPoint y: 233, endPoint x: 463, endPoint y: 239, distance: 5.5
click at [463, 236] on button "Assumir" at bounding box center [476, 239] width 36 height 15
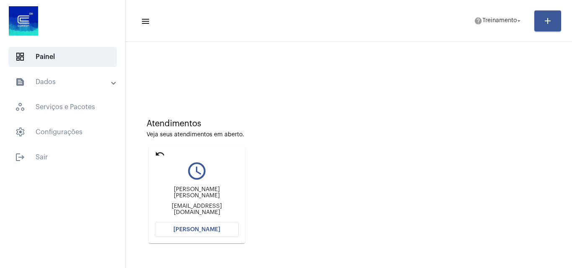
click at [159, 154] on mat-icon "undo" at bounding box center [160, 154] width 10 height 10
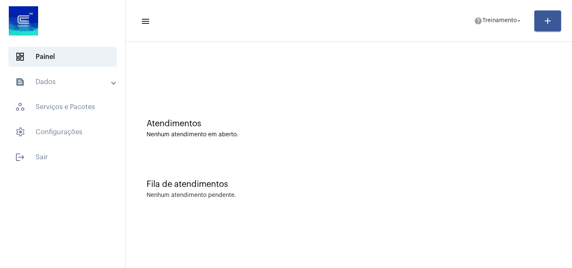
click at [427, 114] on div "Atendimentos Nenhum atendimento em aberto." at bounding box center [349, 124] width 438 height 61
click at [54, 156] on span "logout Sair" at bounding box center [62, 157] width 108 height 20
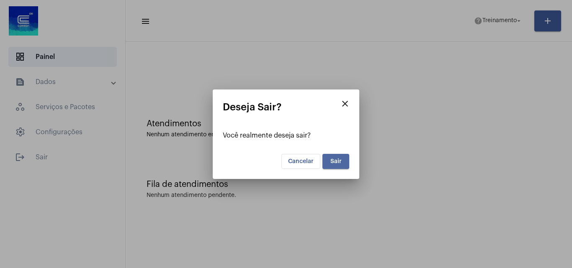
click at [342, 161] on button "Sair" at bounding box center [335, 161] width 27 height 15
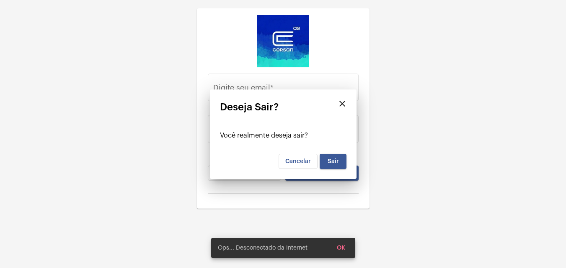
type input "[EMAIL_ADDRESS][PERSON_NAME][DOMAIN_NAME]"
